Goal: Information Seeking & Learning: Find specific page/section

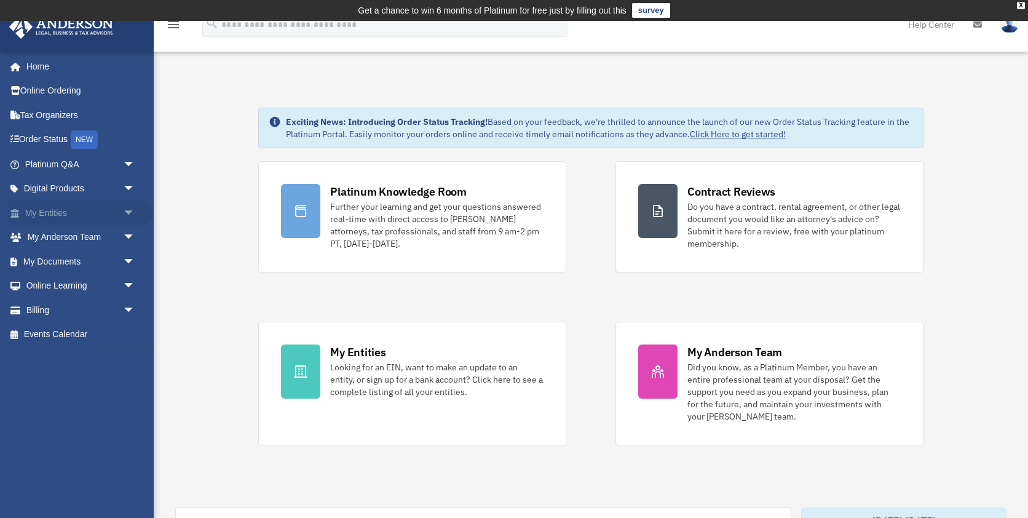
click at [132, 216] on span "arrow_drop_down" at bounding box center [135, 213] width 25 height 25
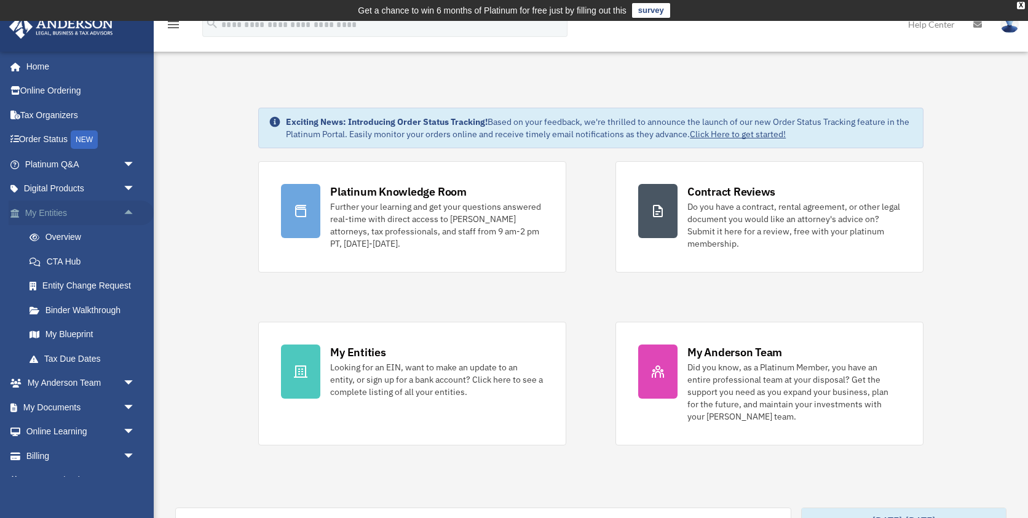
click at [132, 216] on span "arrow_drop_up" at bounding box center [135, 213] width 25 height 25
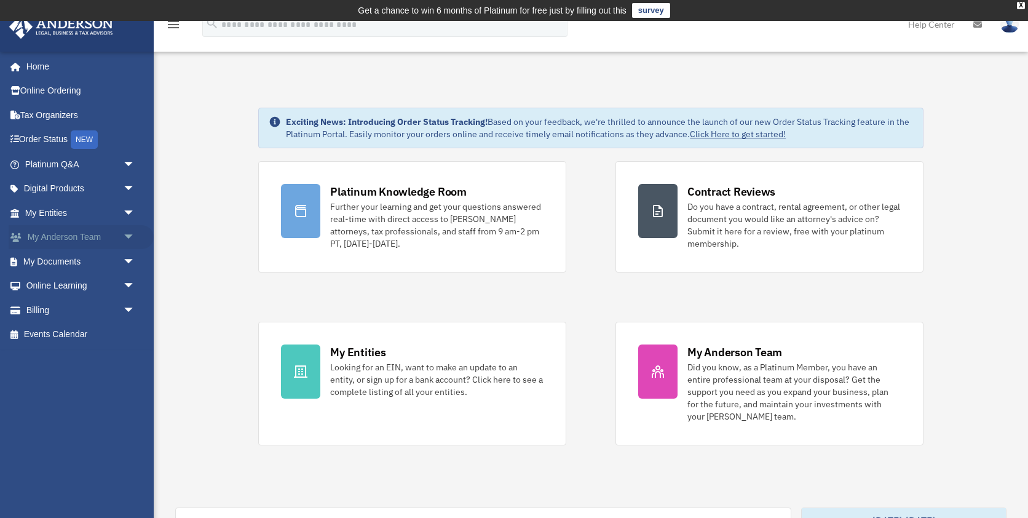
click at [127, 237] on span "arrow_drop_down" at bounding box center [135, 237] width 25 height 25
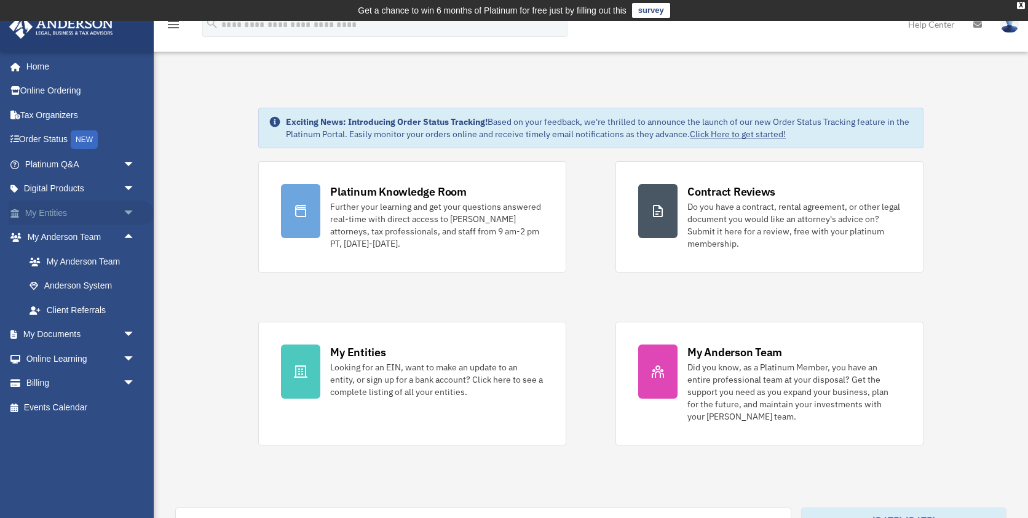
click at [130, 213] on span "arrow_drop_down" at bounding box center [135, 213] width 25 height 25
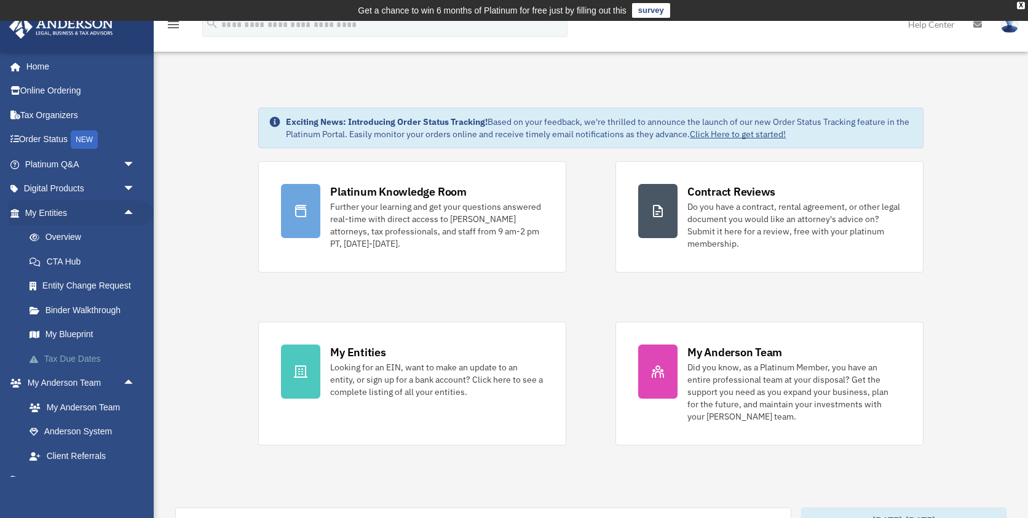
click at [83, 360] on link "Tax Due Dates" at bounding box center [85, 358] width 137 height 25
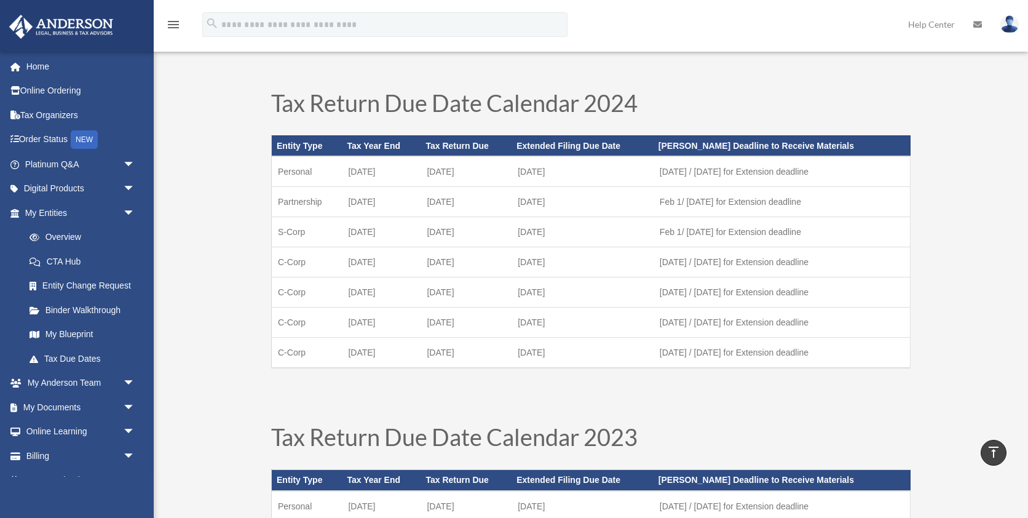
scroll to position [396, 0]
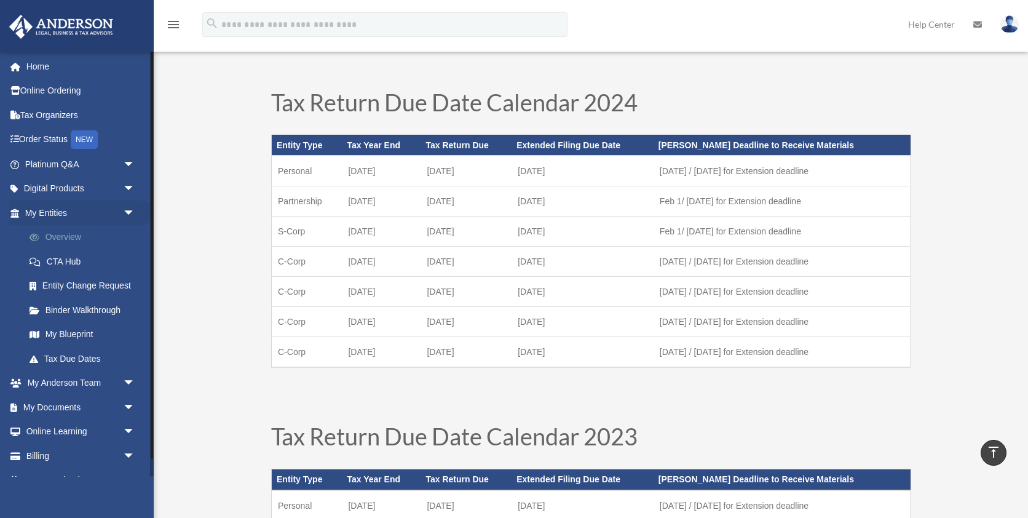
click at [121, 239] on link "Overview" at bounding box center [85, 237] width 137 height 25
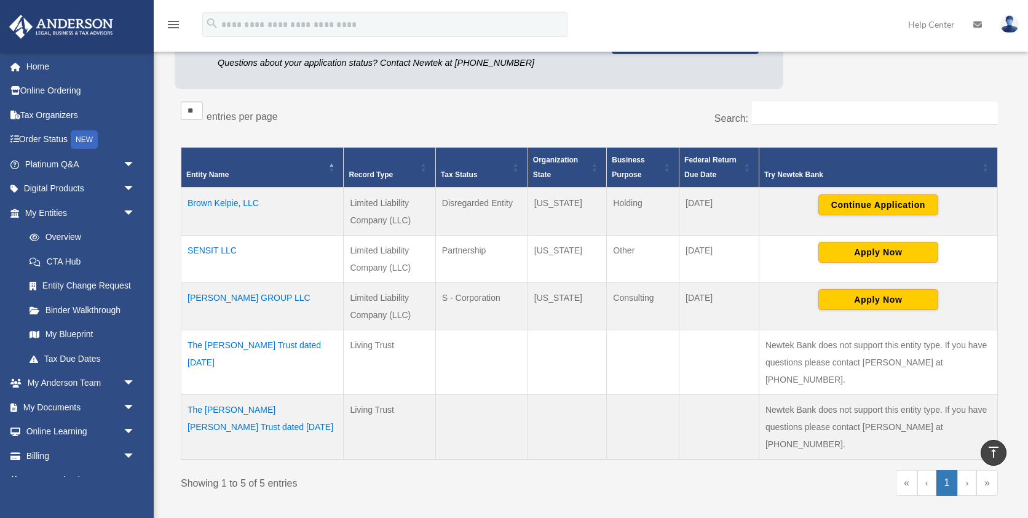
scroll to position [190, 0]
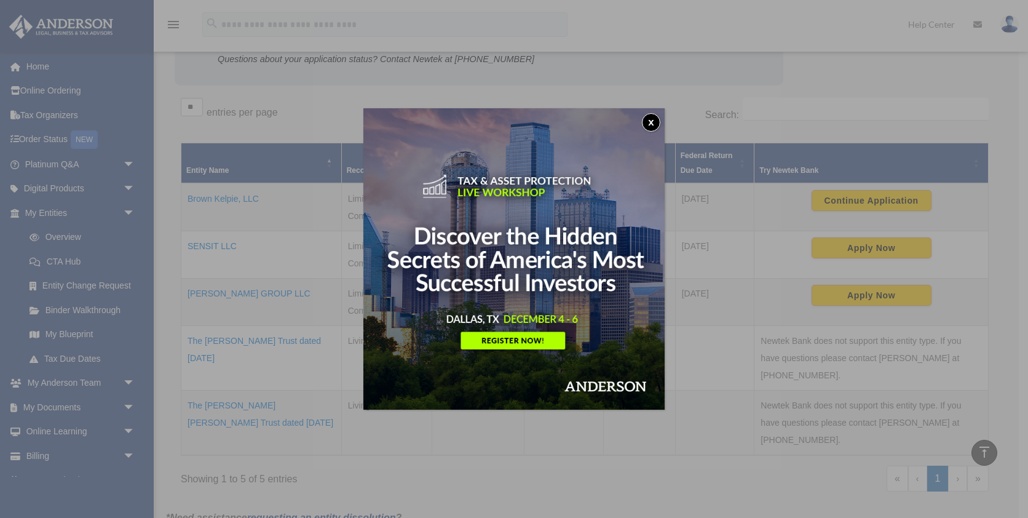
click at [651, 121] on button "x" at bounding box center [651, 122] width 18 height 18
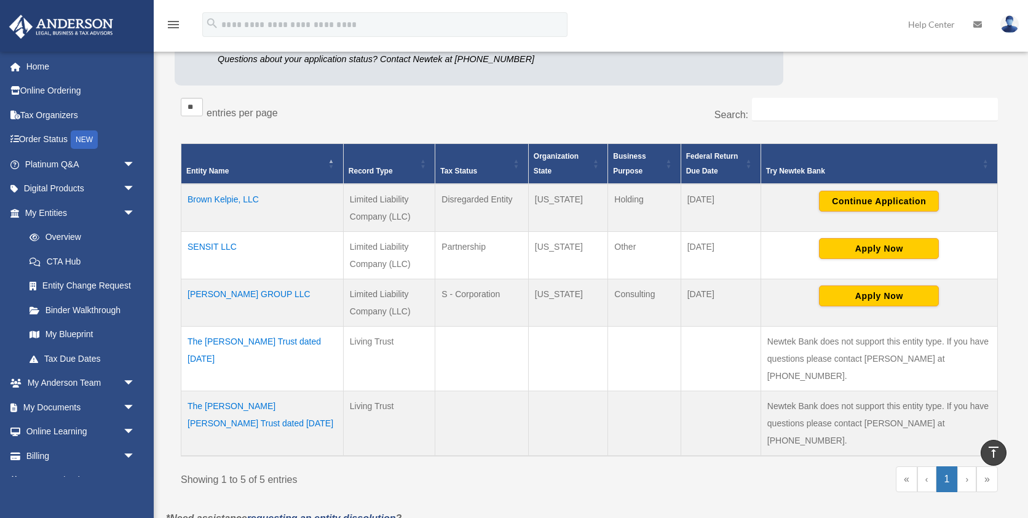
click at [255, 197] on td "Brown Kelpie, LLC" at bounding box center [262, 208] width 162 height 48
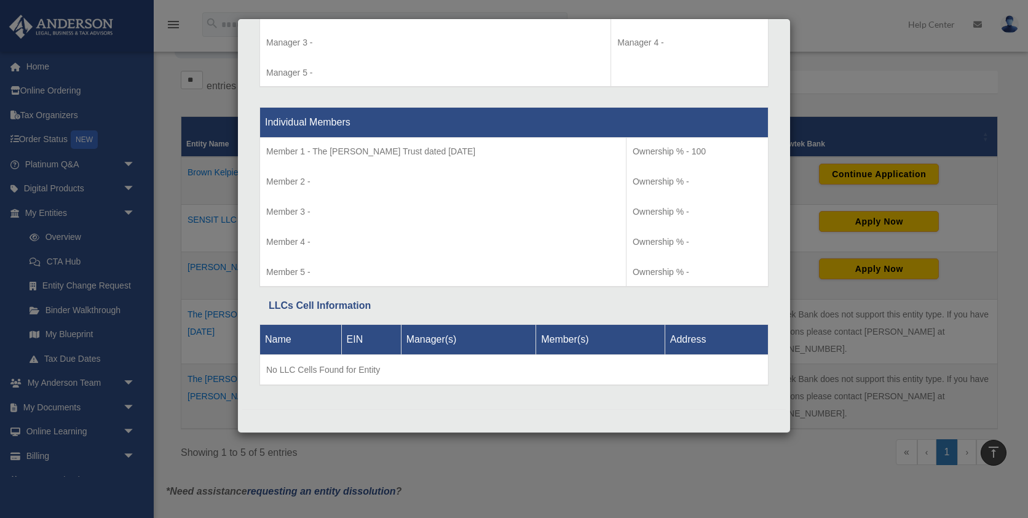
scroll to position [220, 0]
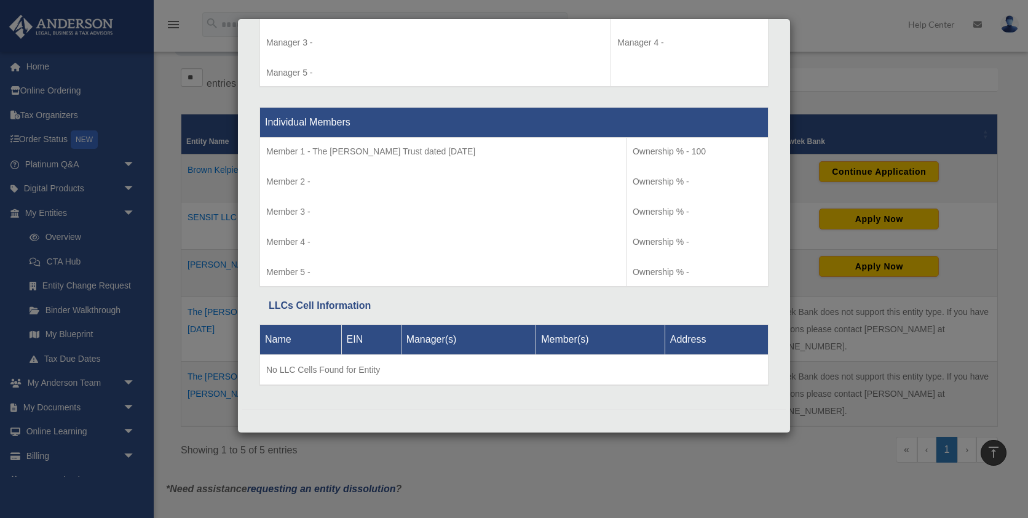
click at [840, 71] on div "Details × Articles Sent Organizational Date" at bounding box center [514, 259] width 1028 height 518
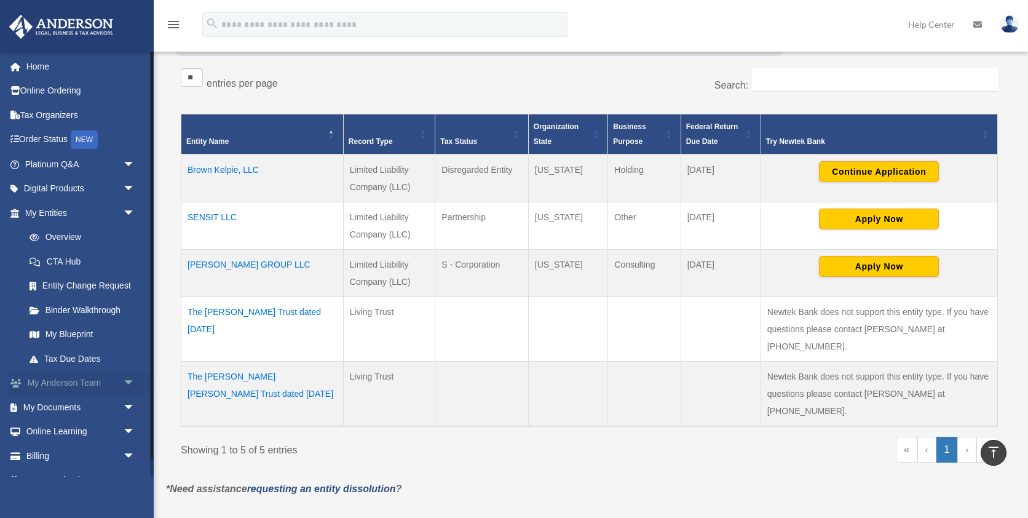
click at [123, 377] on span "arrow_drop_down" at bounding box center [135, 383] width 25 height 25
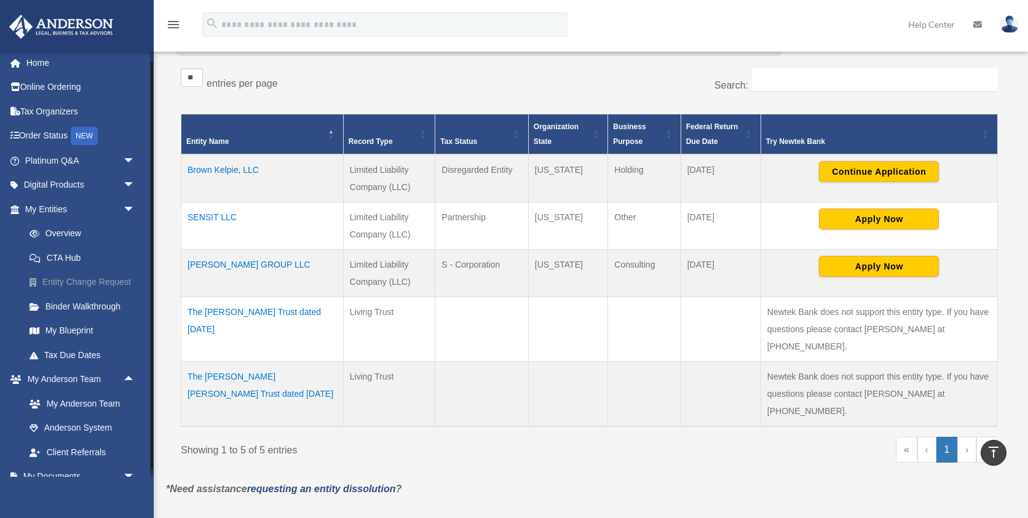
scroll to position [0, 0]
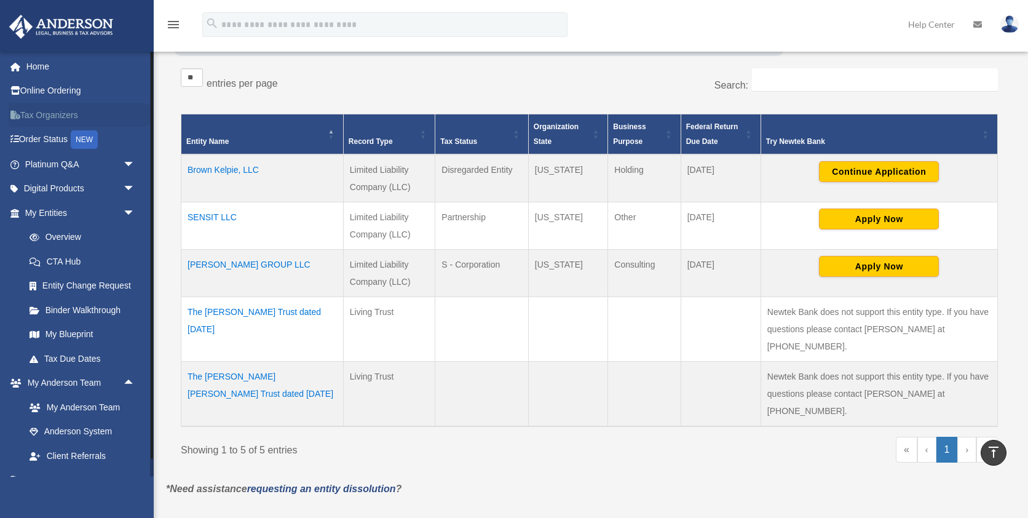
click at [82, 116] on link "Tax Organizers" at bounding box center [81, 115] width 145 height 25
